Goal: Transaction & Acquisition: Subscribe to service/newsletter

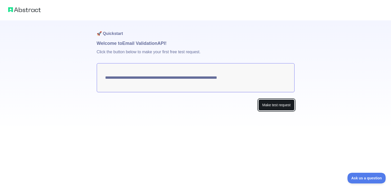
click at [277, 101] on button "Make test request" at bounding box center [276, 104] width 36 height 11
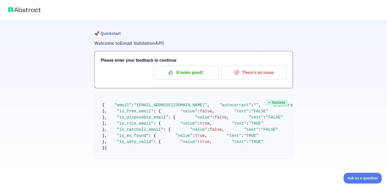
click at [29, 10] on img at bounding box center [24, 9] width 33 height 7
click at [120, 59] on h3 "Please enter your feedback to continue" at bounding box center [194, 60] width 186 height 6
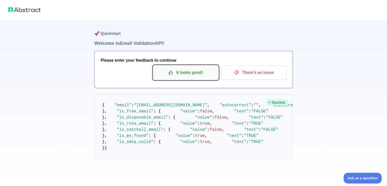
click at [179, 70] on p "It looks good!" at bounding box center [185, 72] width 57 height 9
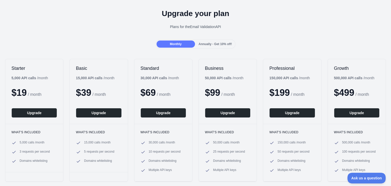
scroll to position [16, 0]
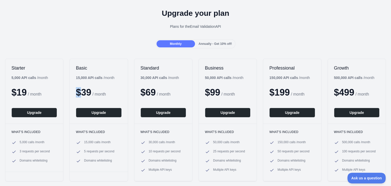
click at [75, 97] on div "Basic 15,000 API calls / month $ 39 / month Upgrade" at bounding box center [99, 91] width 58 height 65
click at [18, 91] on span "$ 19" at bounding box center [18, 92] width 15 height 10
drag, startPoint x: 18, startPoint y: 91, endPoint x: 18, endPoint y: 84, distance: 6.7
click at [28, 90] on div "$ 19 / month" at bounding box center [34, 92] width 46 height 10
drag, startPoint x: 10, startPoint y: 79, endPoint x: 31, endPoint y: 77, distance: 20.4
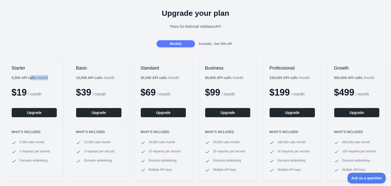
click at [31, 77] on div "Starter 5,000 API calls / month $ 19 / month Upgrade" at bounding box center [34, 91] width 58 height 65
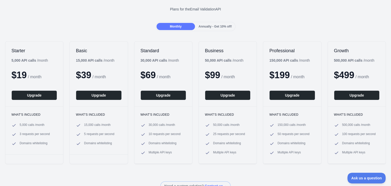
click at [44, 65] on div "Starter 5,000 API calls / month $ 19 / month Upgrade" at bounding box center [34, 73] width 58 height 65
drag, startPoint x: 21, startPoint y: 125, endPoint x: 29, endPoint y: 125, distance: 8.7
click at [29, 125] on span "5,000 calls / month" at bounding box center [32, 125] width 25 height 5
drag, startPoint x: 21, startPoint y: 132, endPoint x: 42, endPoint y: 130, distance: 20.9
click at [42, 130] on ul "5,000 calls / month 3 requests per second Domains whitelisting" at bounding box center [34, 134] width 46 height 23
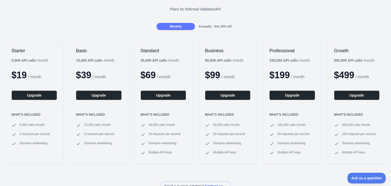
click at [22, 142] on span "Domains whitelisting" at bounding box center [34, 143] width 28 height 5
click at [36, 98] on button "Upgrade" at bounding box center [34, 95] width 46 height 10
